Goal: Task Accomplishment & Management: Use online tool/utility

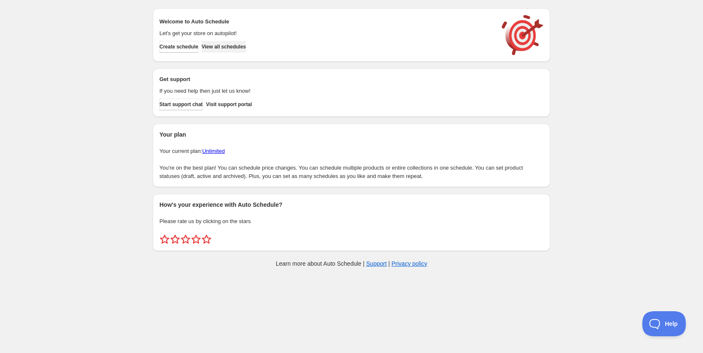
click at [246, 49] on span "View all schedules" at bounding box center [224, 46] width 44 height 7
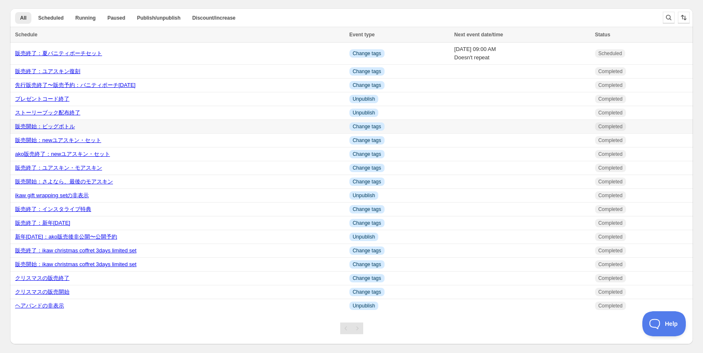
click at [63, 129] on link "販売開始：ビッグボトル" at bounding box center [45, 126] width 60 height 6
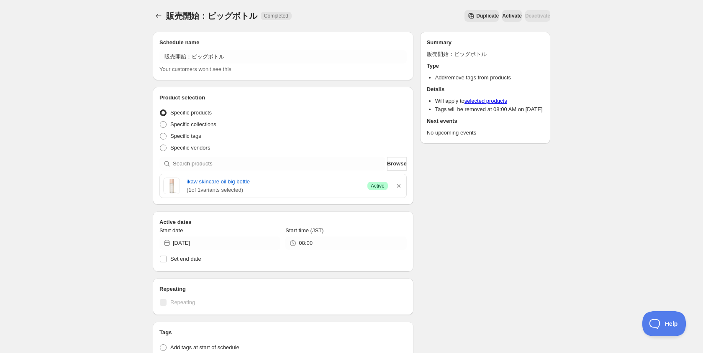
click at [476, 14] on span "Duplicate" at bounding box center [487, 16] width 23 height 7
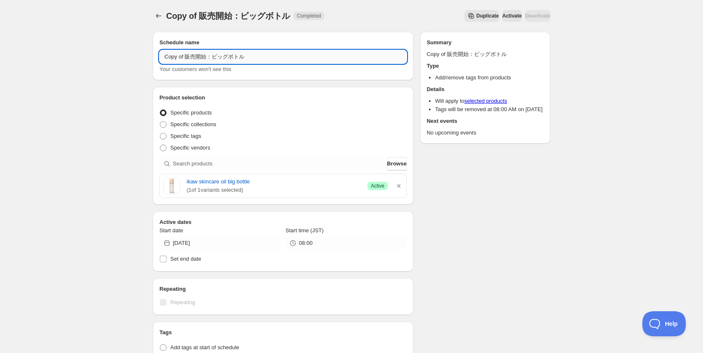
click at [194, 56] on input "Copy of 販売開始：ビッグボトル" at bounding box center [282, 56] width 247 height 13
type input "販売開始：ビッグボトル"
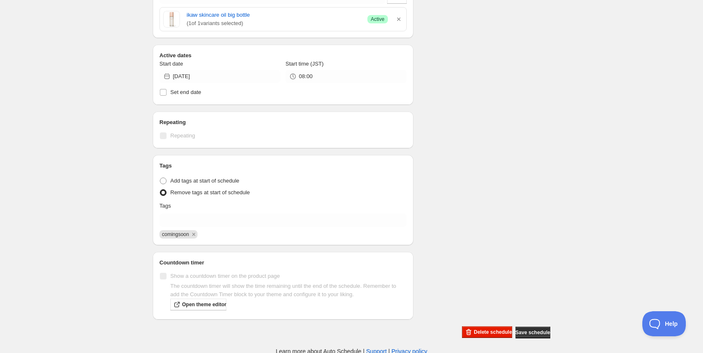
scroll to position [167, 0]
